Goal: Transaction & Acquisition: Purchase product/service

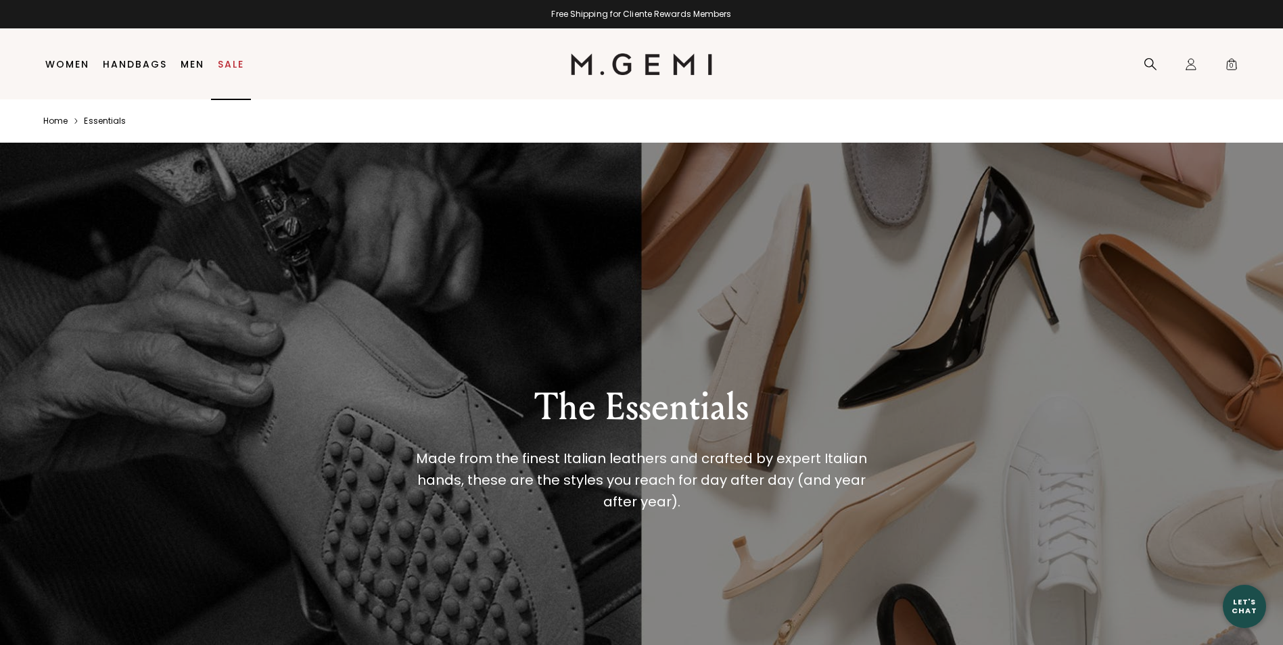
drag, startPoint x: 221, startPoint y: 60, endPoint x: 288, endPoint y: 3, distance: 87.4
click at [221, 60] on link "Sale" at bounding box center [231, 64] width 26 height 11
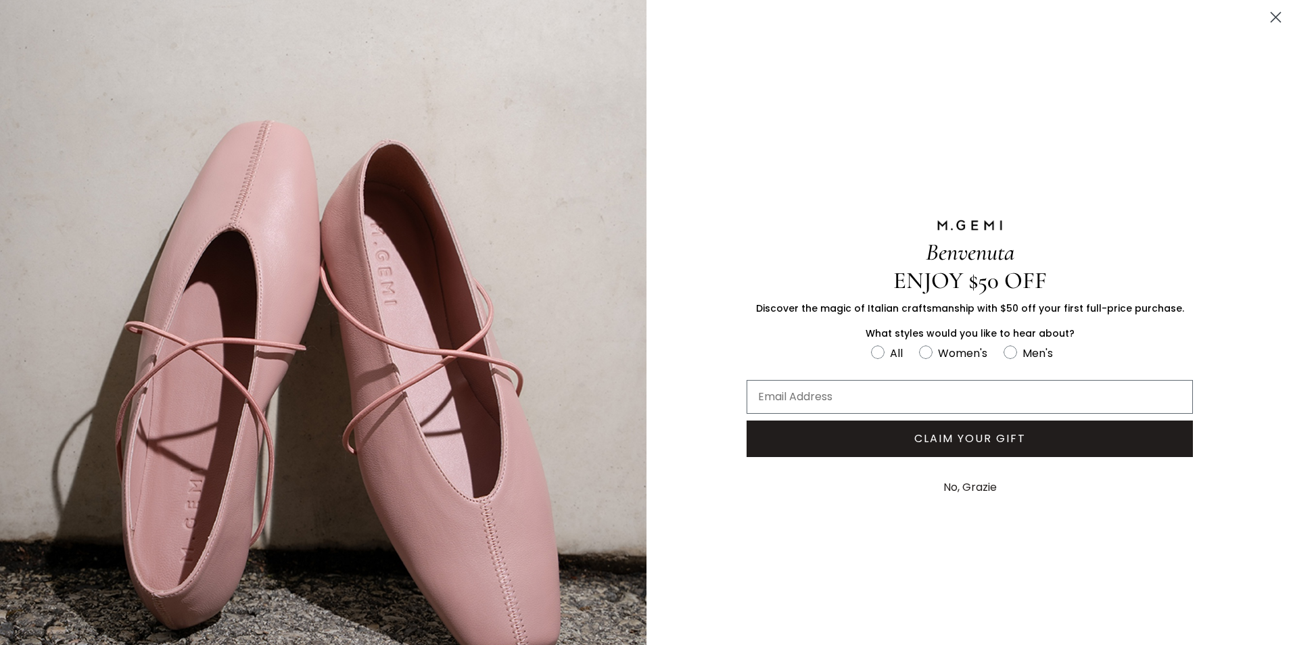
click at [1272, 16] on icon "Close dialog" at bounding box center [1276, 17] width 9 height 9
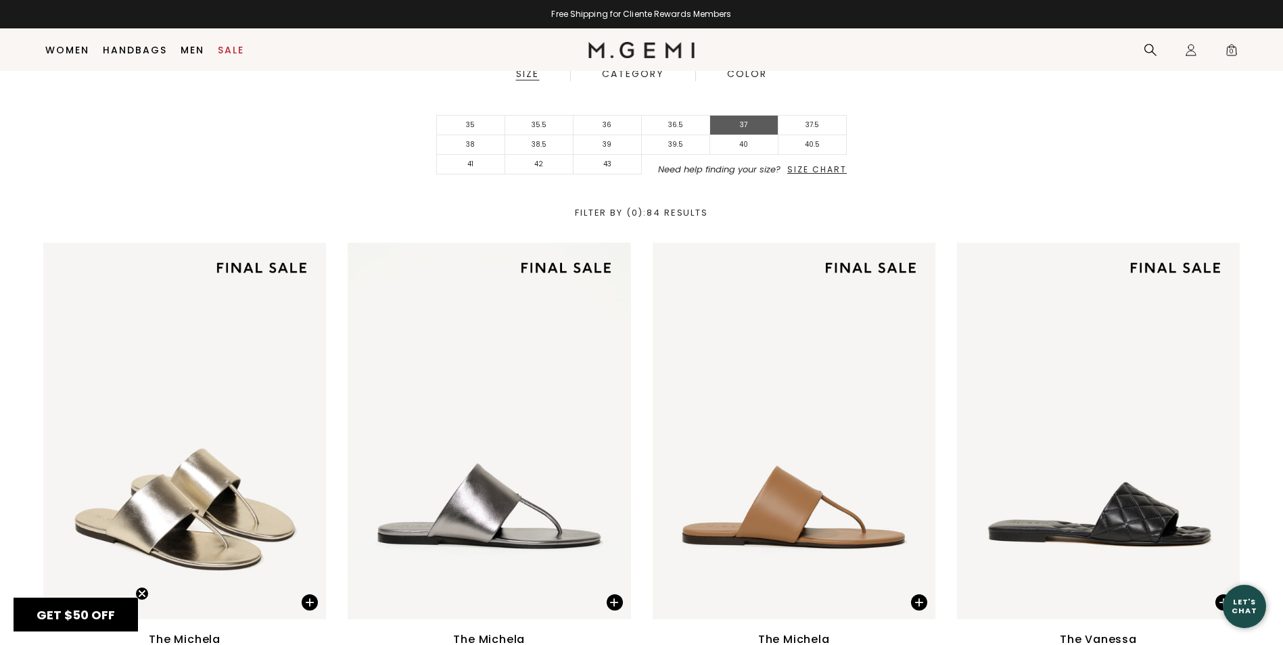
click at [752, 124] on li "37" at bounding box center [744, 126] width 68 height 20
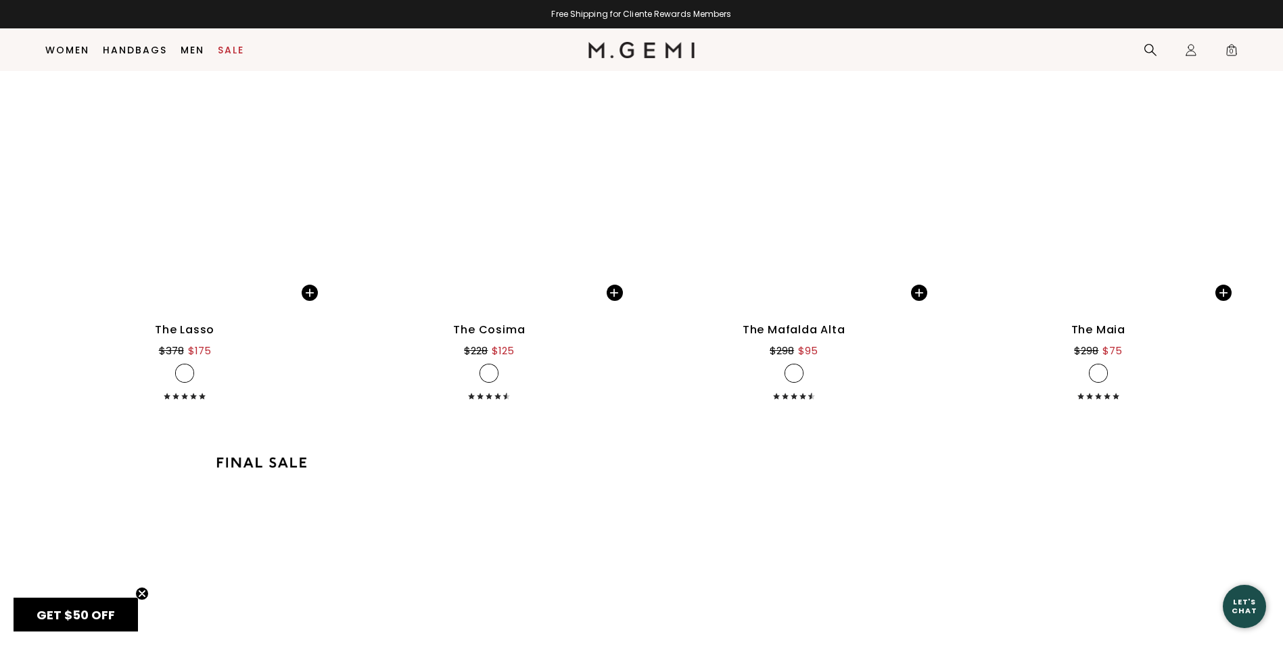
scroll to position [2137, 0]
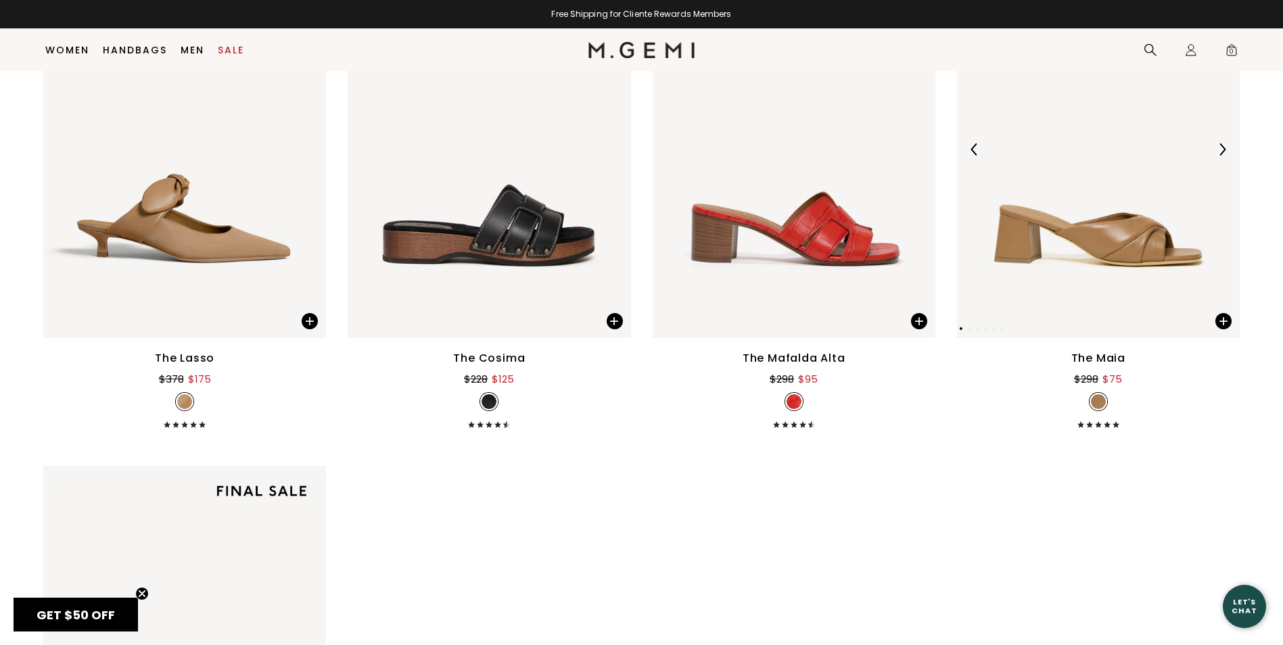
click at [1226, 149] on img at bounding box center [1222, 149] width 12 height 12
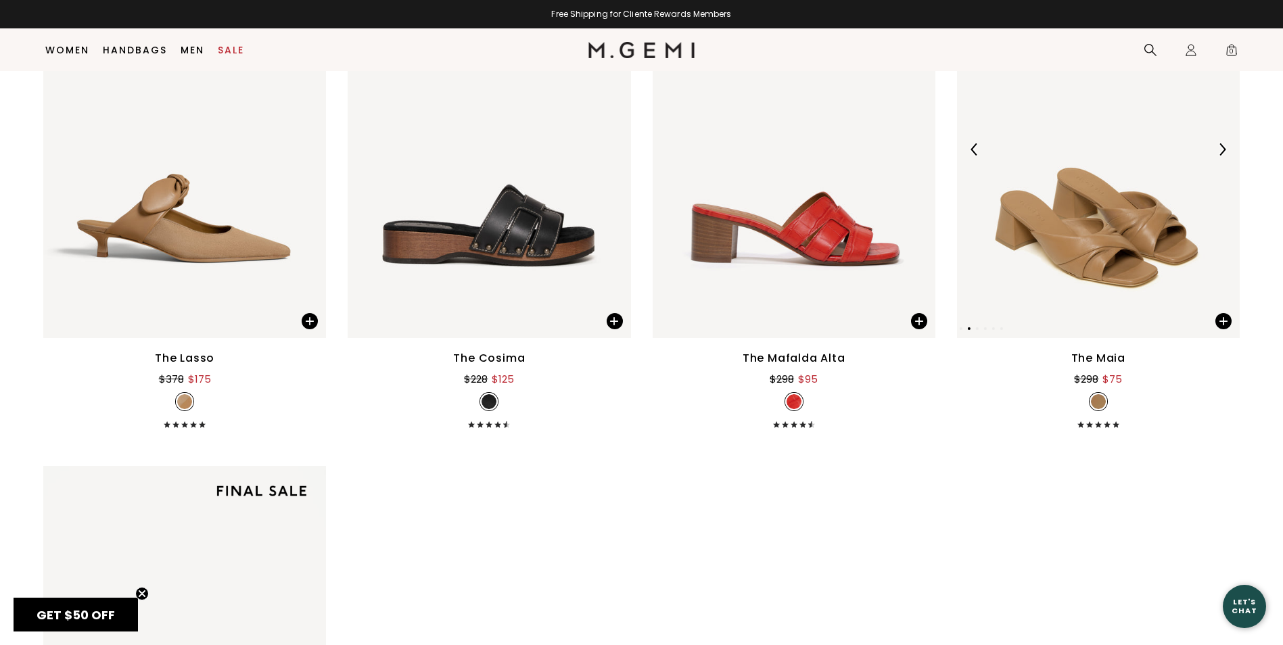
click at [1226, 149] on img at bounding box center [1222, 149] width 12 height 12
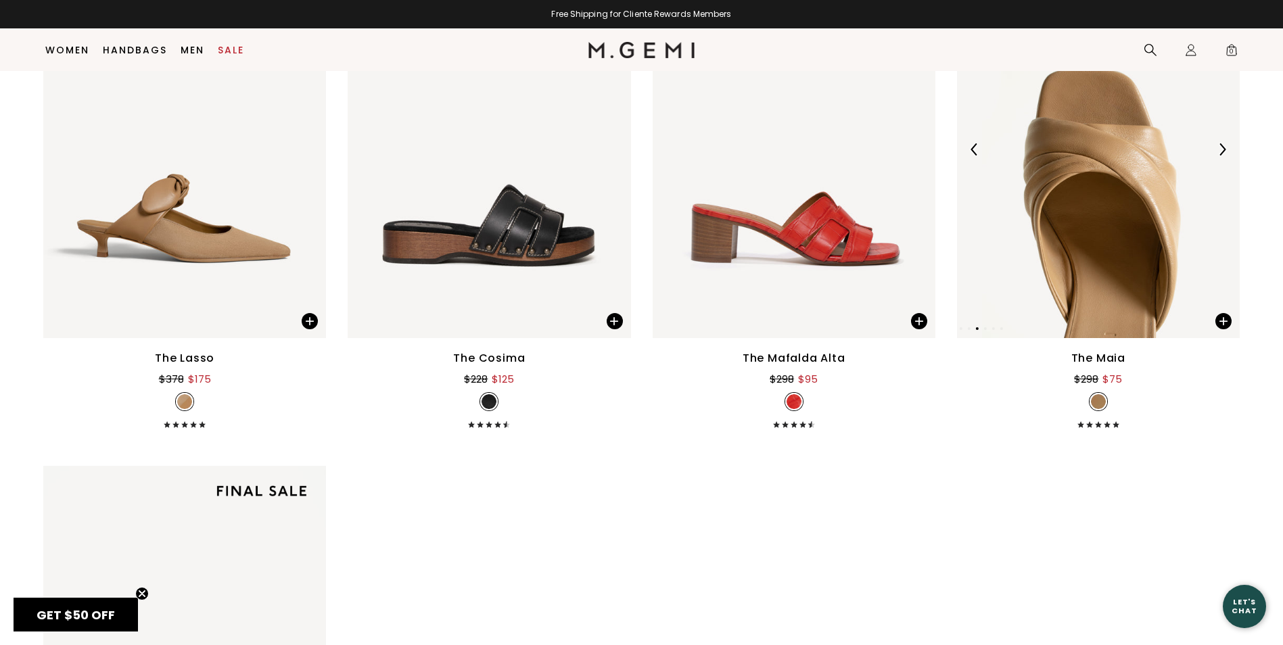
click at [1226, 149] on img at bounding box center [1222, 149] width 12 height 12
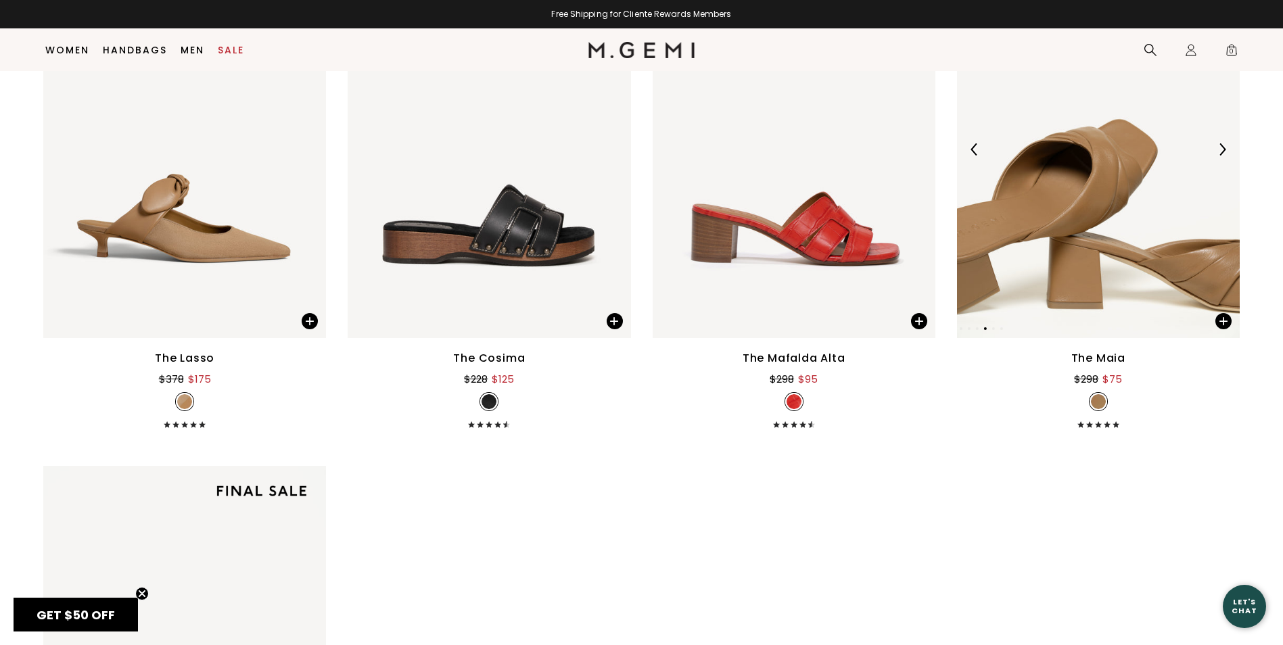
click at [1226, 149] on img at bounding box center [1222, 149] width 12 height 12
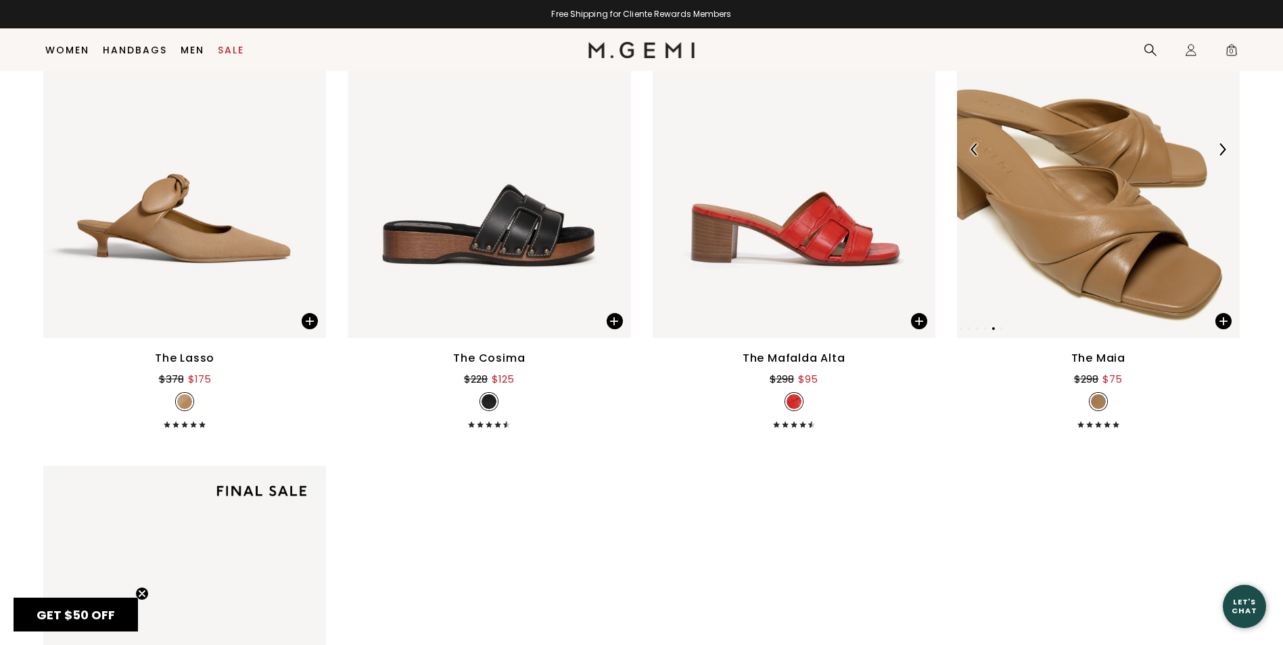
click at [1226, 149] on img at bounding box center [1222, 149] width 12 height 12
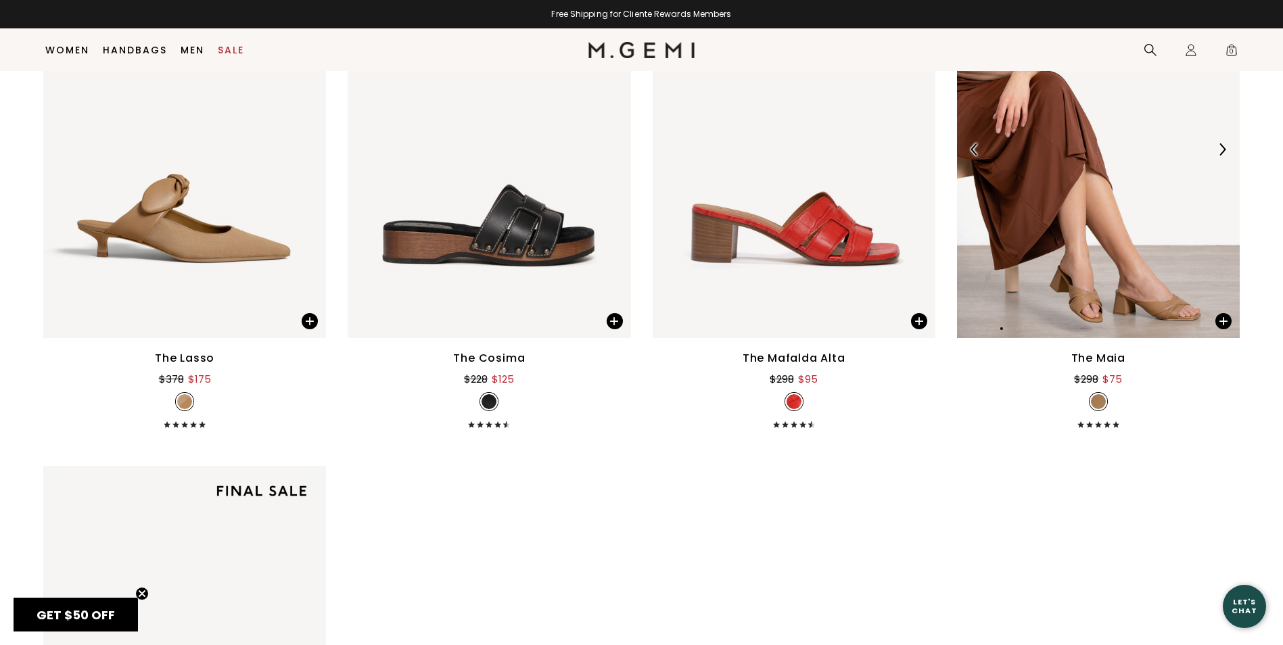
click at [1226, 149] on img at bounding box center [1222, 149] width 12 height 12
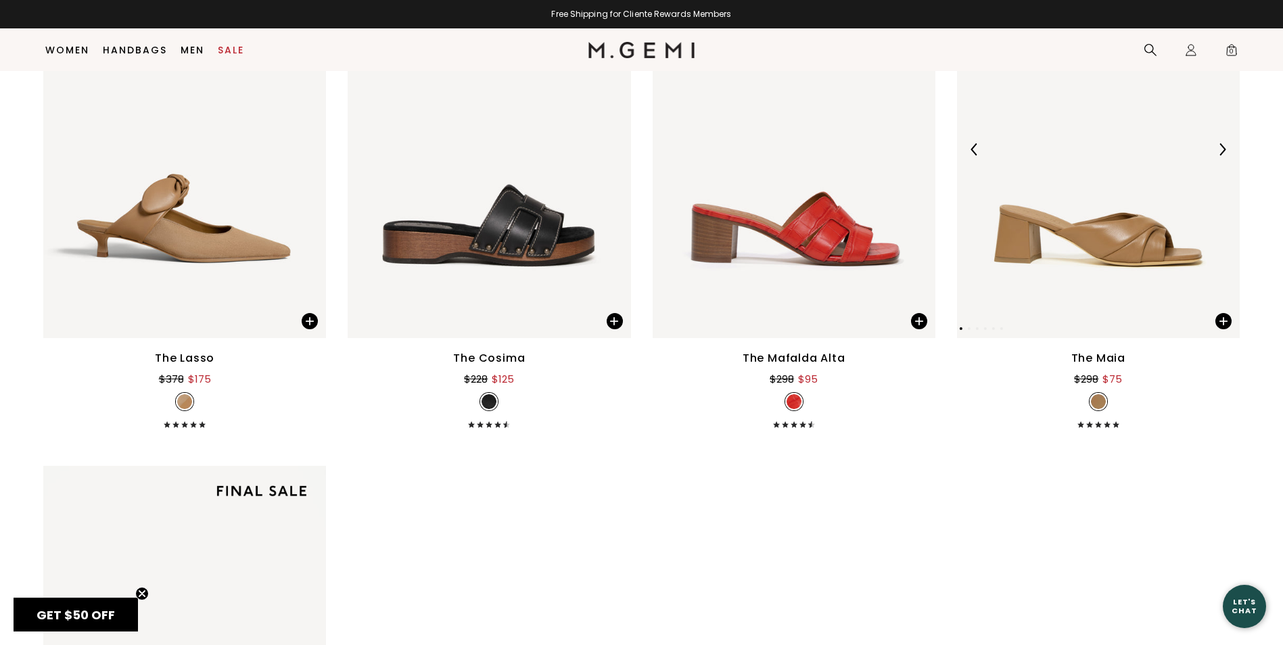
click at [1226, 149] on img at bounding box center [1222, 149] width 12 height 12
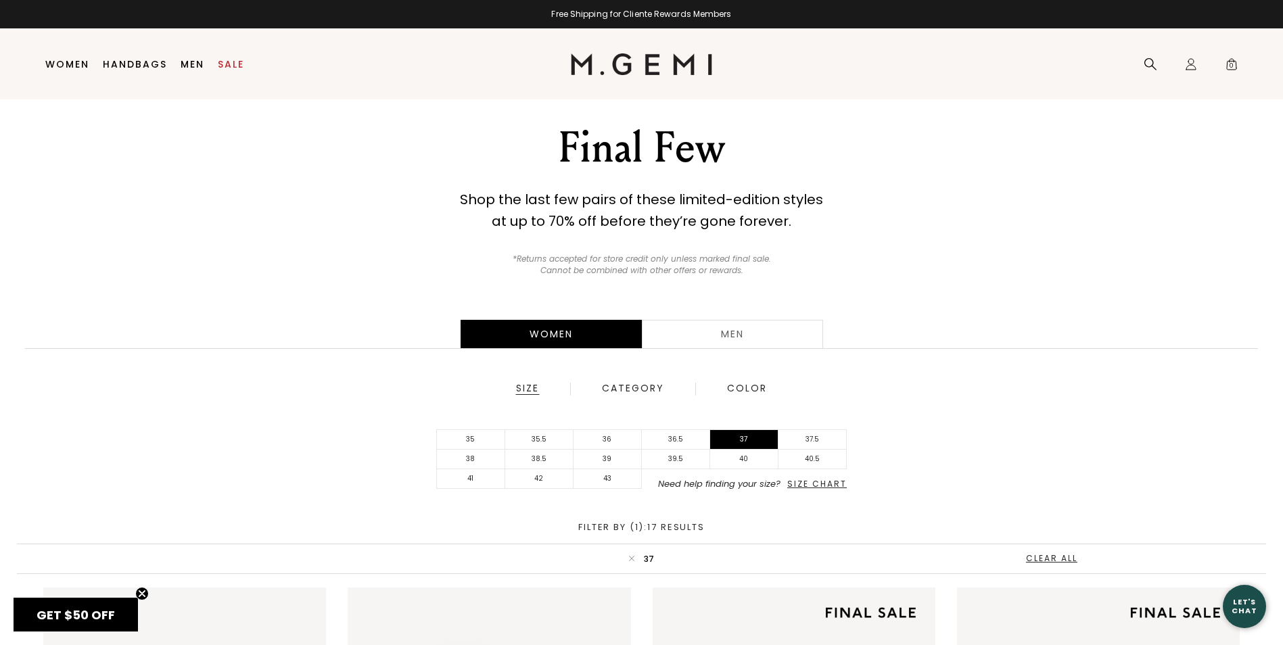
scroll to position [29, 0]
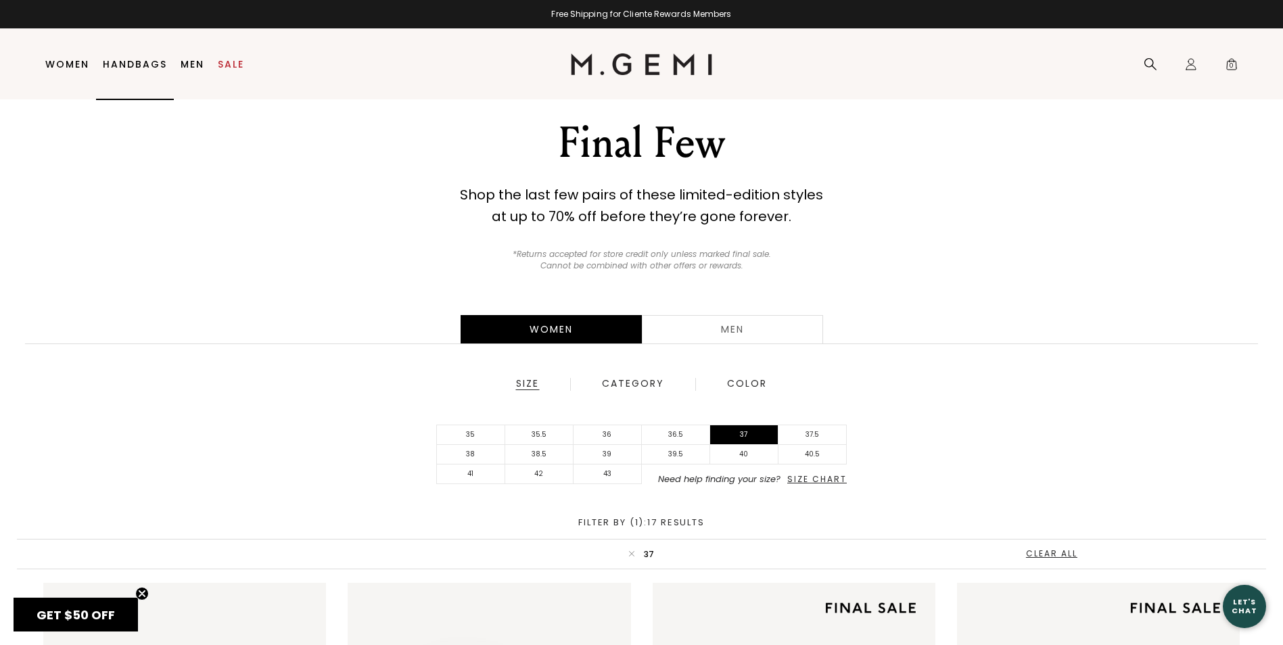
click at [133, 62] on link "Handbags" at bounding box center [135, 64] width 64 height 11
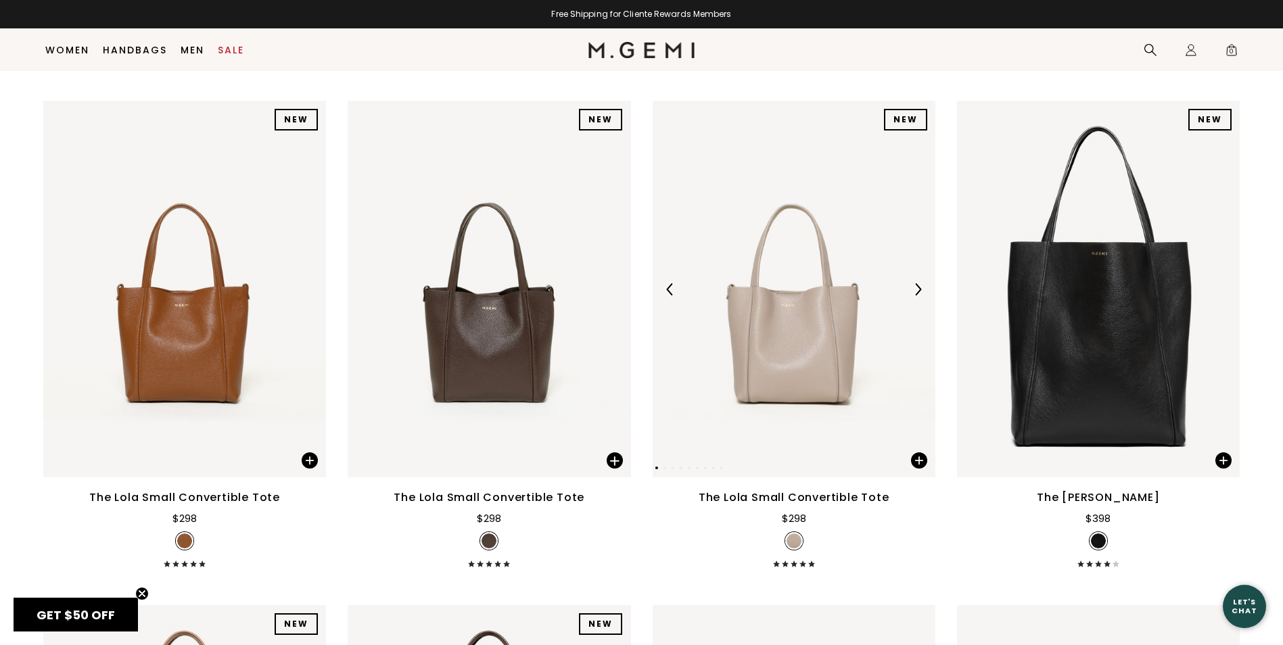
click at [923, 297] on div at bounding box center [918, 290] width 22 height 22
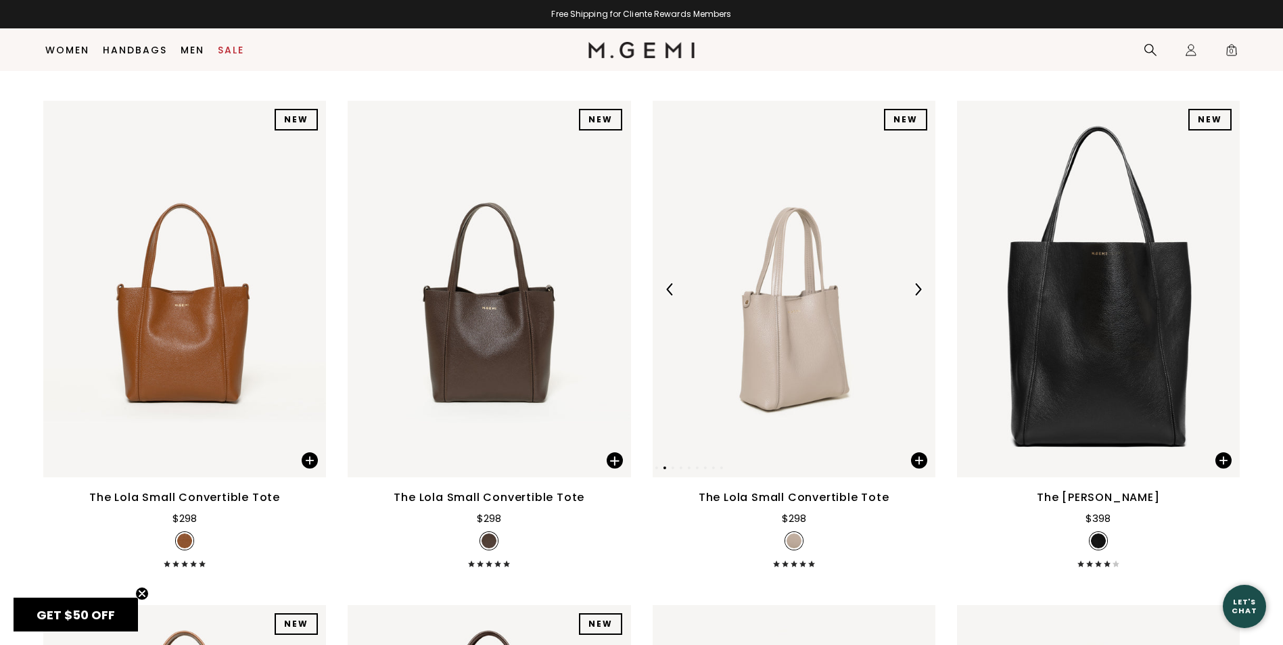
click at [923, 297] on div at bounding box center [918, 290] width 22 height 22
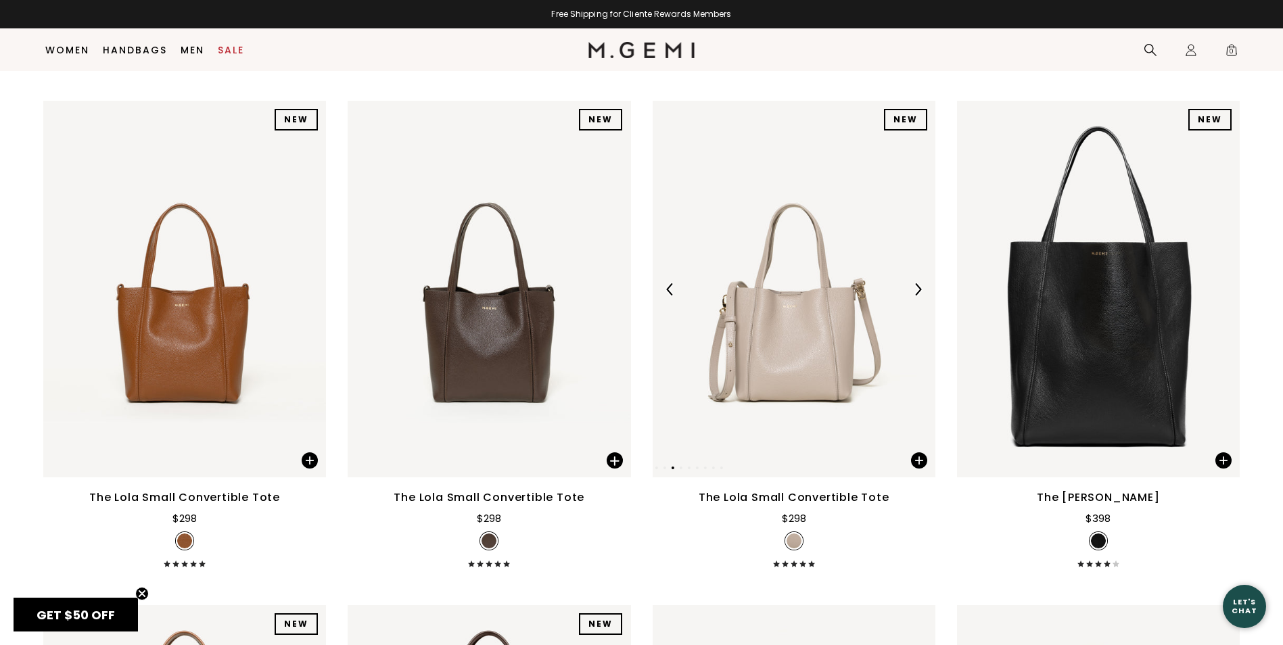
click at [923, 297] on div at bounding box center [918, 290] width 22 height 22
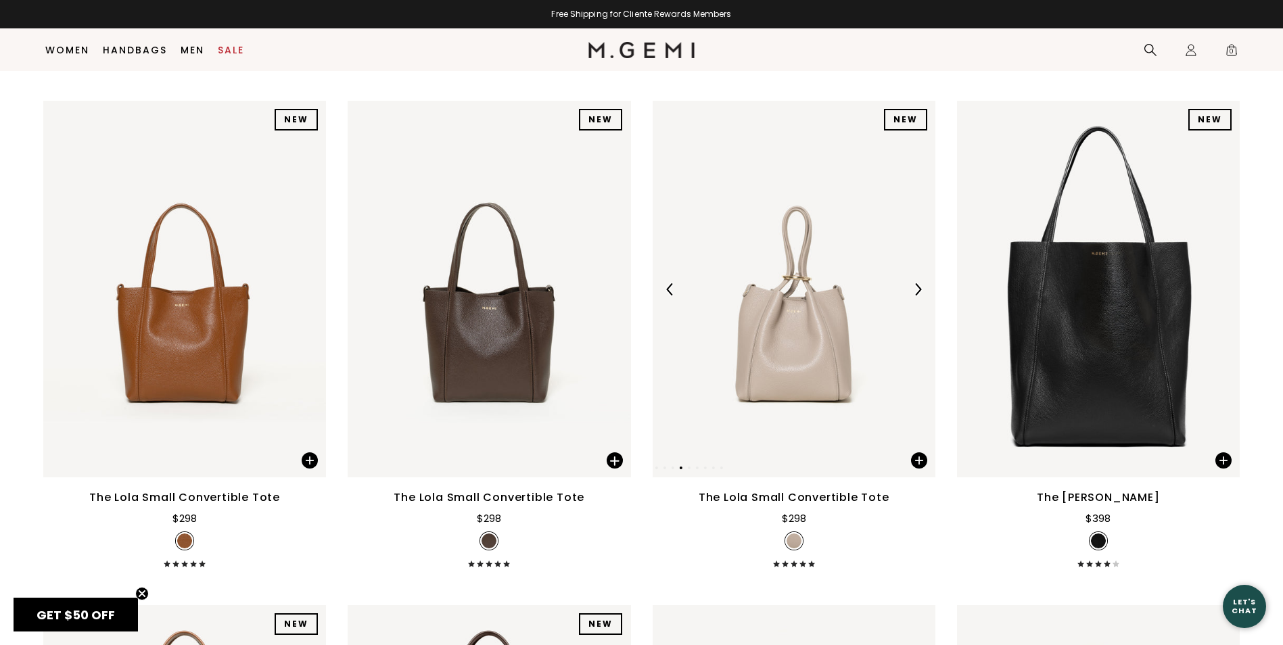
click at [923, 296] on div at bounding box center [918, 290] width 22 height 22
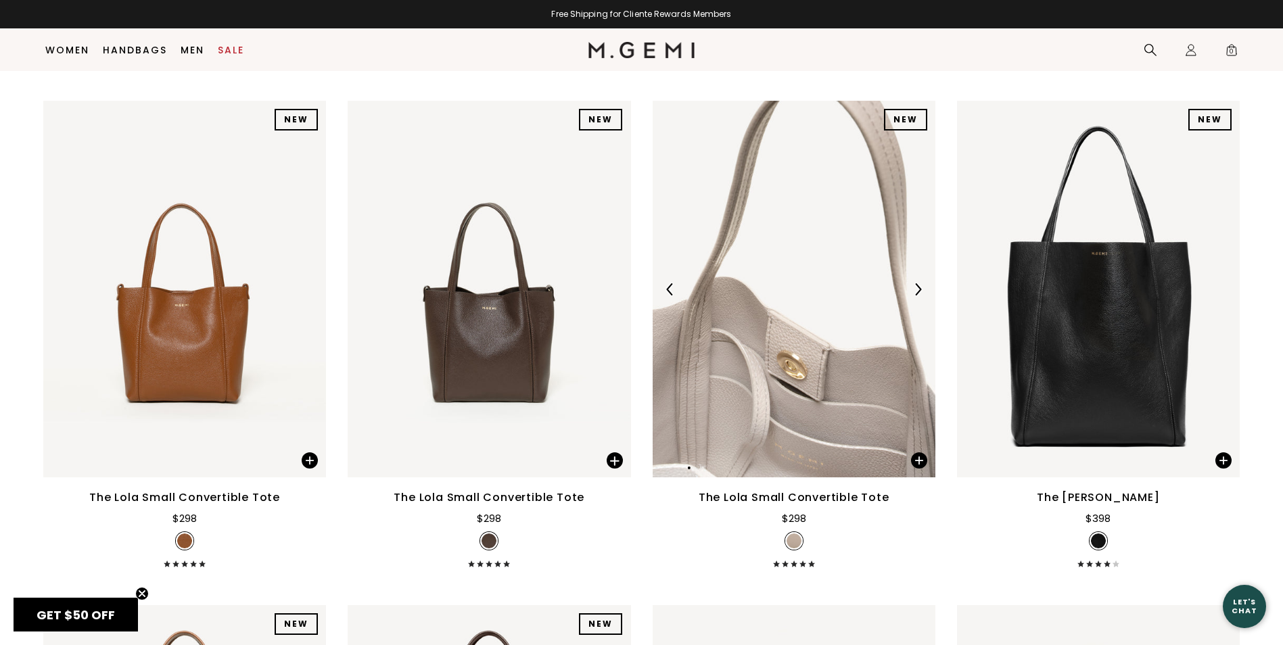
click at [923, 296] on div at bounding box center [918, 290] width 22 height 22
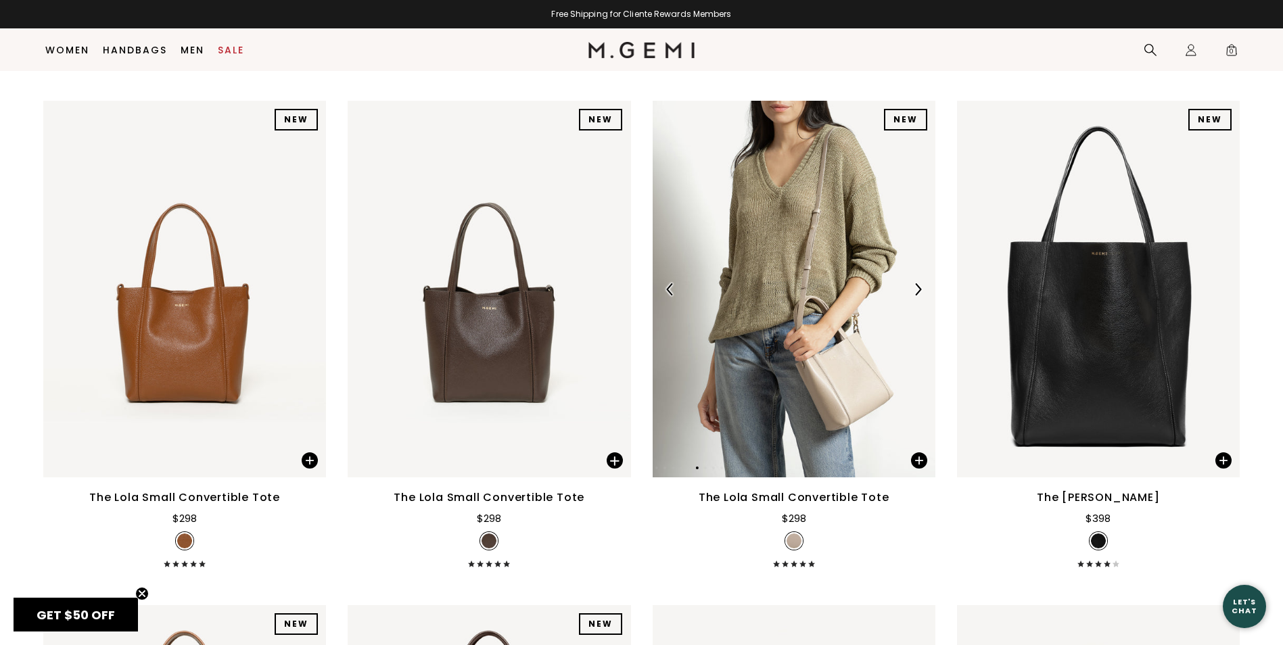
click at [923, 296] on div at bounding box center [918, 290] width 22 height 22
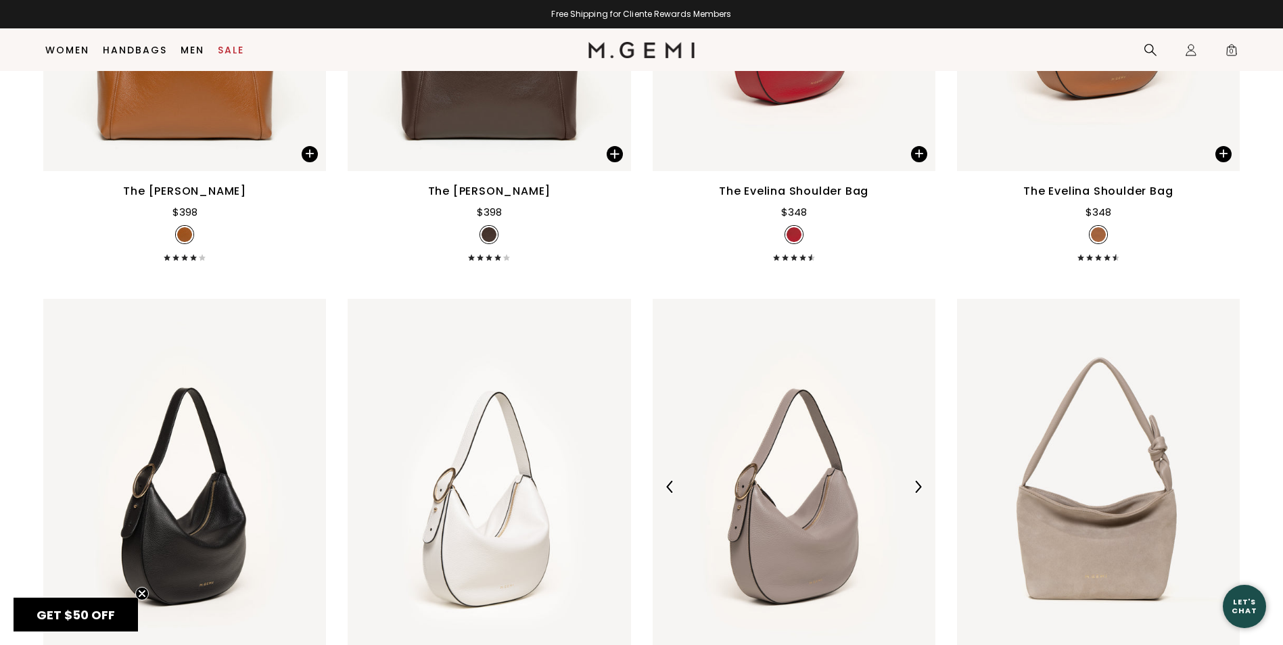
scroll to position [2689, 0]
